Goal: Transaction & Acquisition: Subscribe to service/newsletter

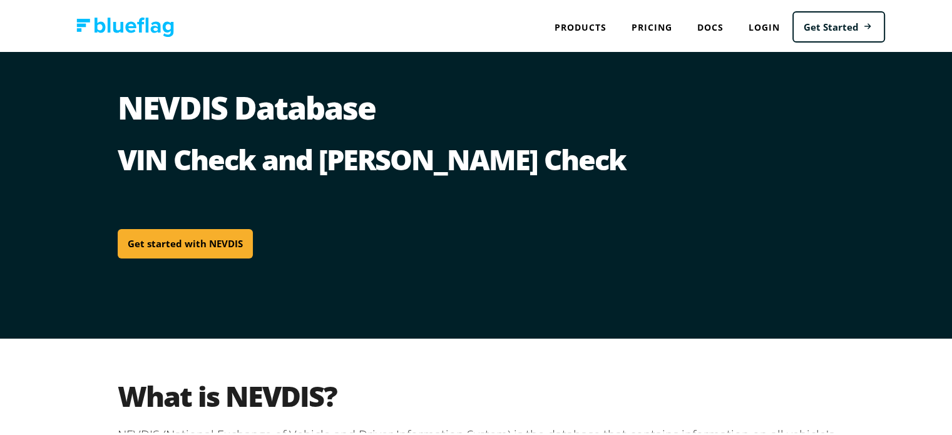
click at [213, 243] on link "Get started with NEVDIS" at bounding box center [185, 241] width 135 height 29
click at [160, 120] on h1 "NEVDIS Database" at bounding box center [481, 115] width 726 height 50
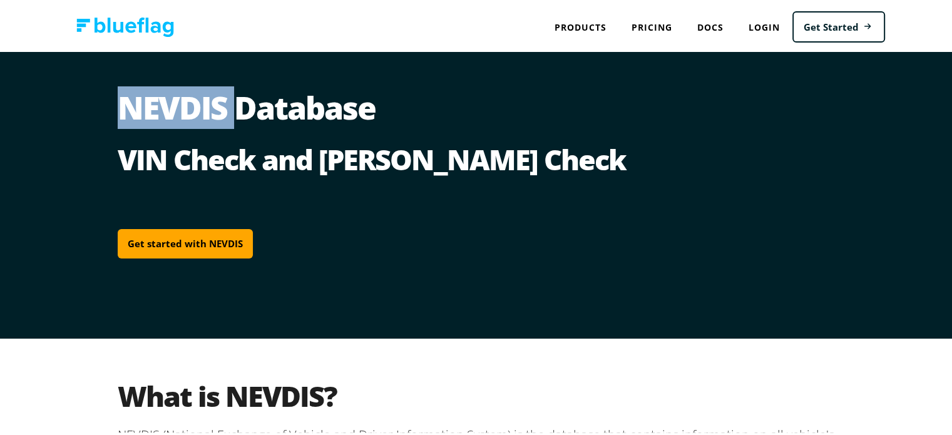
click at [160, 120] on h1 "NEVDIS Database" at bounding box center [481, 115] width 726 height 50
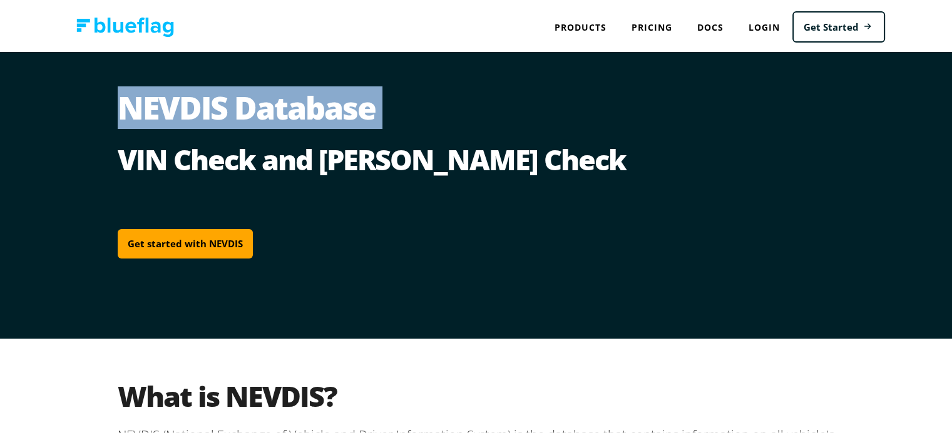
click at [160, 120] on h1 "NEVDIS Database" at bounding box center [481, 115] width 726 height 50
copy h1 "NEVDIS Database"
